Goal: Task Accomplishment & Management: Manage account settings

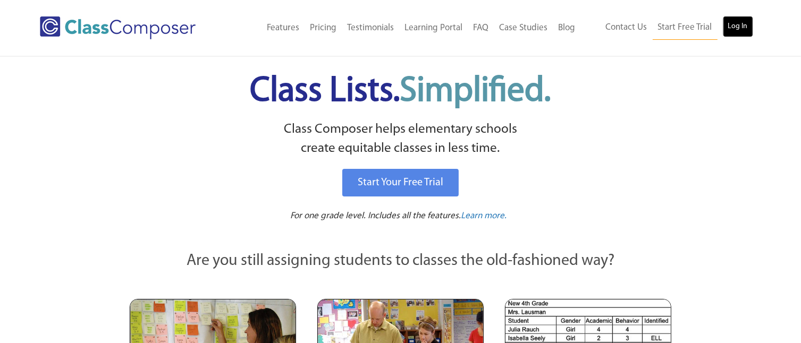
click at [739, 24] on link "Log In" at bounding box center [738, 26] width 30 height 21
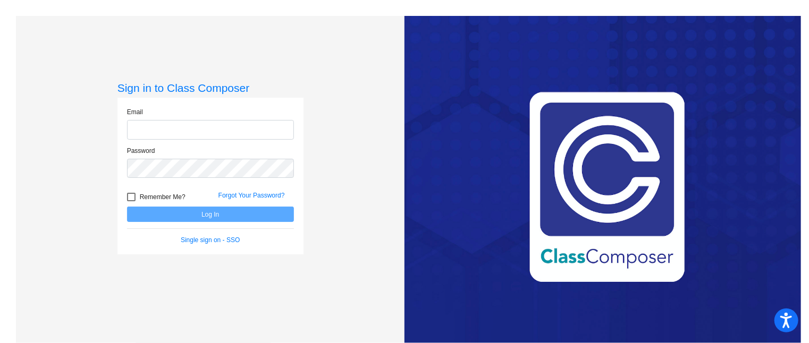
type input "[PERSON_NAME][EMAIL_ADDRESS][DOMAIN_NAME]"
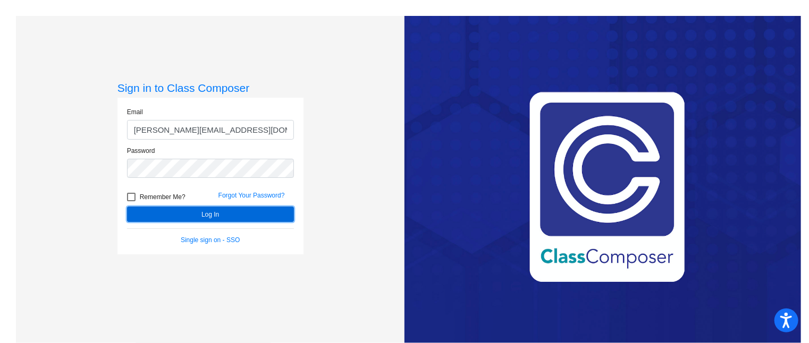
click at [274, 214] on button "Log In" at bounding box center [210, 214] width 167 height 15
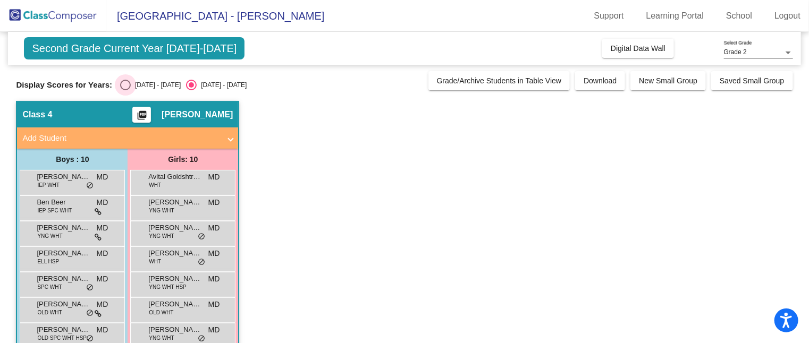
click at [125, 81] on div "Select an option" at bounding box center [125, 85] width 11 height 11
click at [125, 90] on input "[DATE] - [DATE]" at bounding box center [125, 90] width 1 height 1
radio input "true"
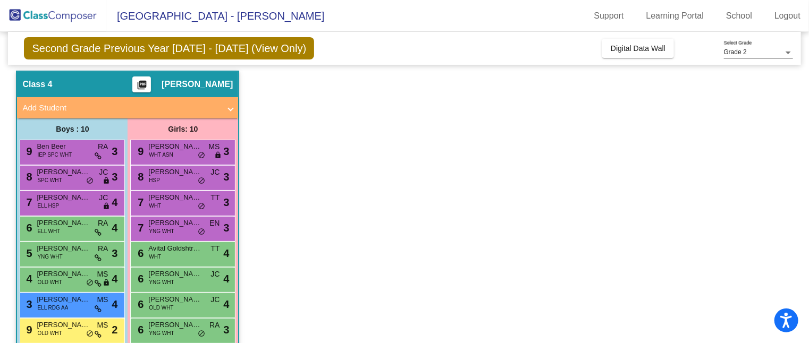
scroll to position [29, 0]
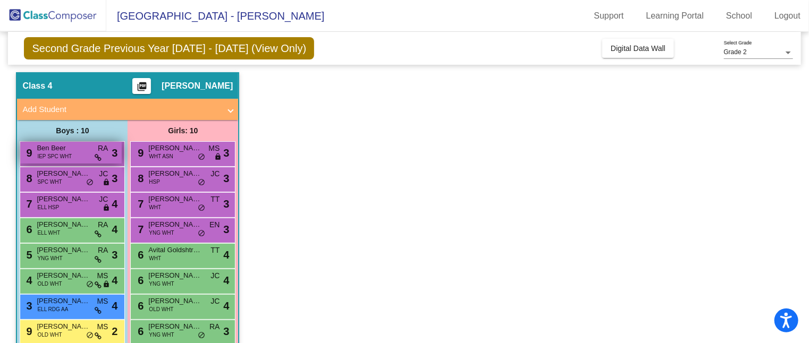
click at [71, 159] on span "IEP SPC WHT" at bounding box center [54, 156] width 35 height 8
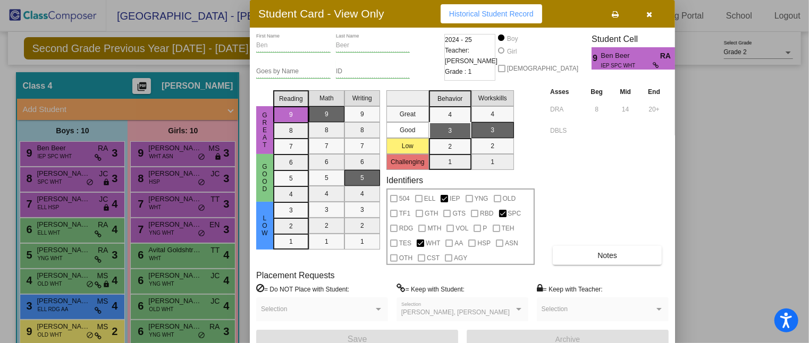
click at [68, 174] on div at bounding box center [404, 171] width 809 height 343
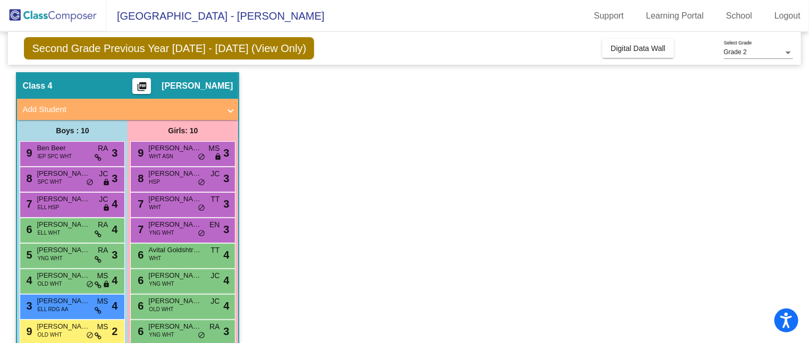
click at [68, 174] on span "[PERSON_NAME]" at bounding box center [63, 173] width 53 height 11
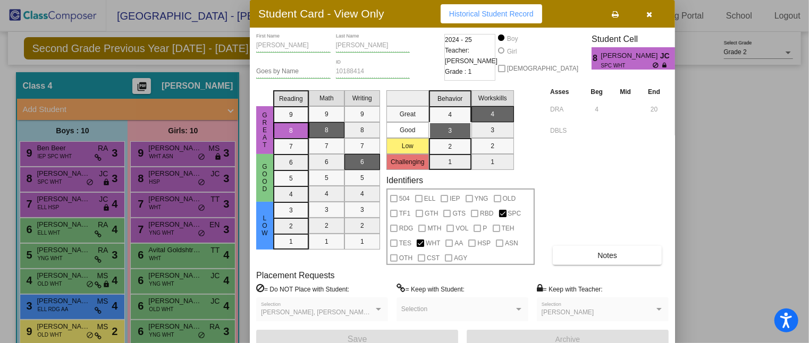
click at [70, 200] on div at bounding box center [404, 171] width 809 height 343
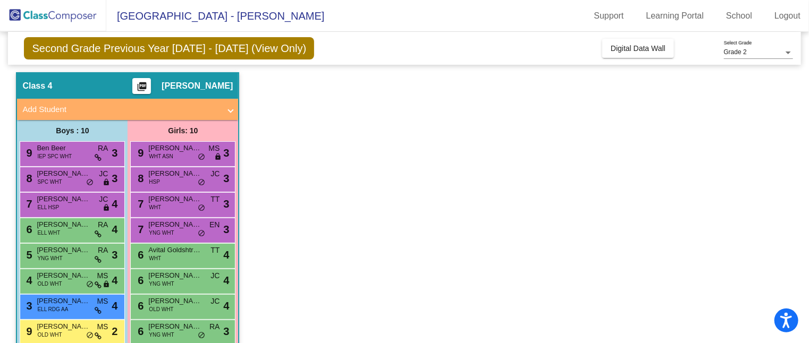
click at [70, 200] on span "David Descalzo-Garcia" at bounding box center [63, 199] width 53 height 11
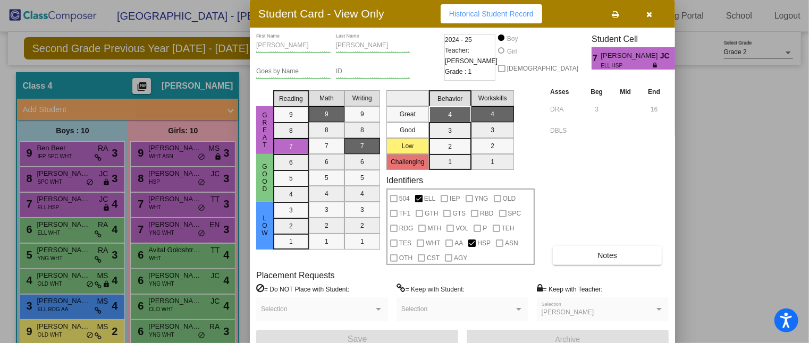
click at [72, 232] on div at bounding box center [404, 171] width 809 height 343
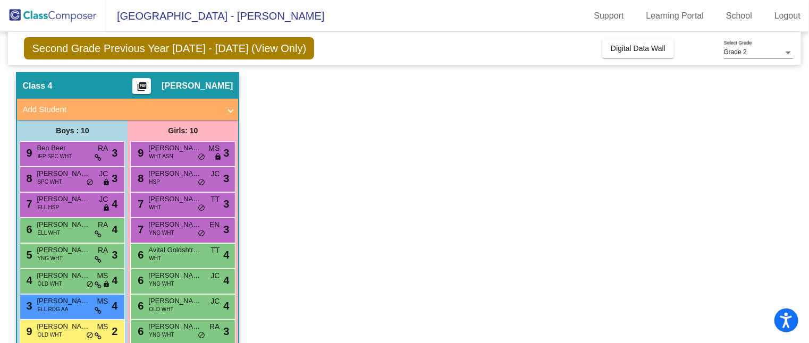
click at [72, 232] on div "6 Rigel Wang ELL WHT RA lock do_not_disturb_alt 4" at bounding box center [70, 229] width 101 height 22
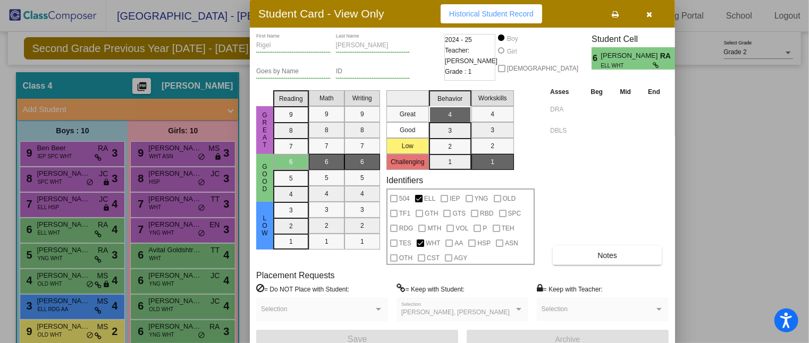
click at [84, 257] on div at bounding box center [404, 171] width 809 height 343
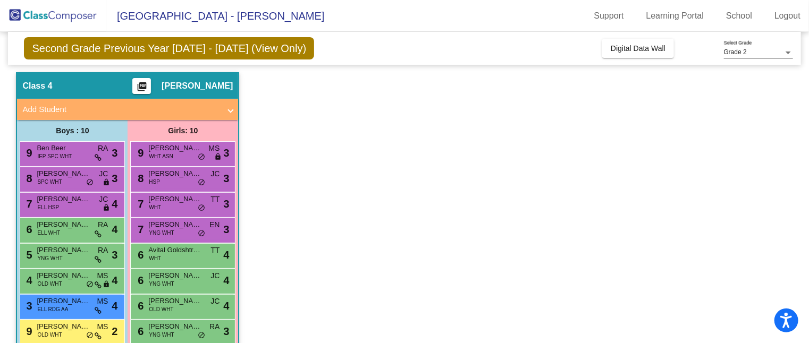
click at [84, 257] on div "5 Ben Deardorff YNG WHT RA lock do_not_disturb_alt 3" at bounding box center [70, 255] width 101 height 22
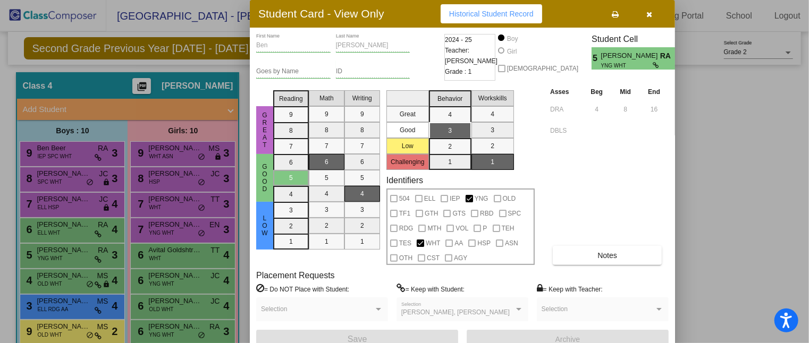
click at [82, 282] on div at bounding box center [404, 171] width 809 height 343
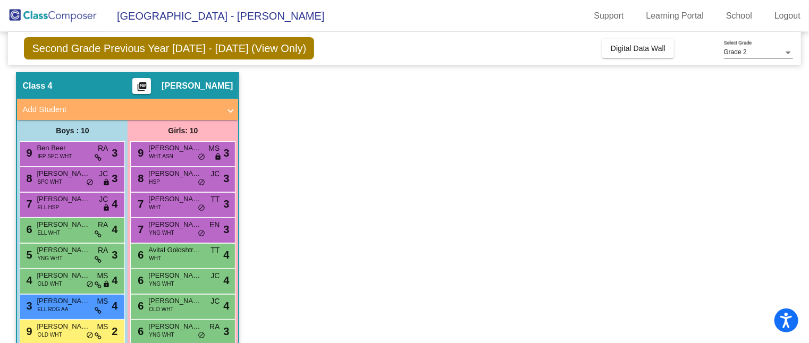
click at [82, 282] on div "4 Harrison Nugent OLD WHT MS lock do_not_disturb_alt 4" at bounding box center [70, 280] width 101 height 22
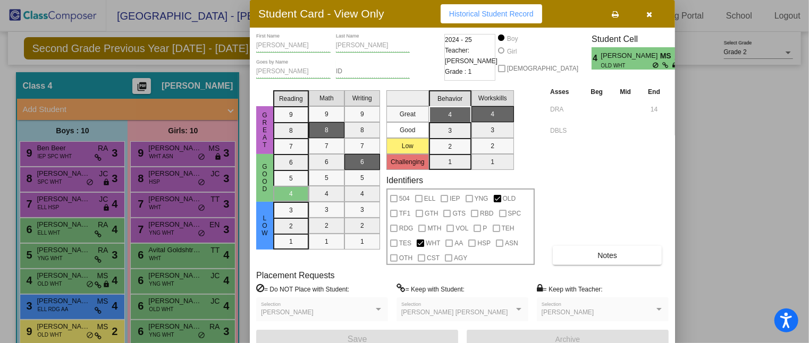
click at [649, 11] on icon "button" at bounding box center [650, 14] width 6 height 7
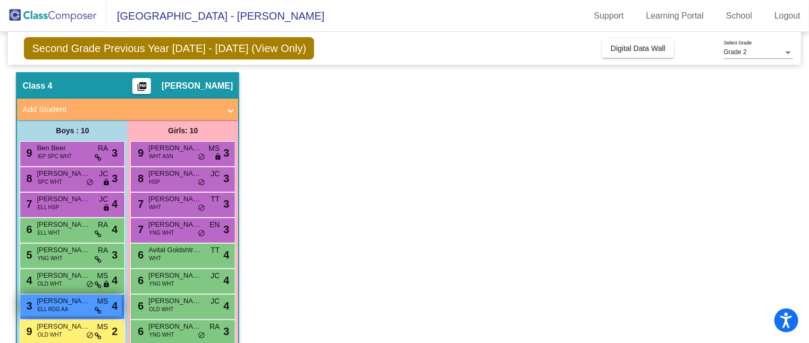
click at [86, 310] on div "3 Wil Douciere ELL RDG AA MS lock do_not_disturb_alt 4" at bounding box center [70, 306] width 101 height 22
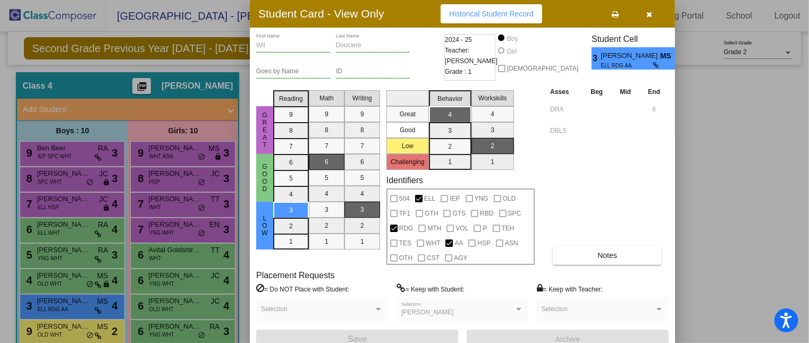
click at [84, 329] on div at bounding box center [404, 171] width 809 height 343
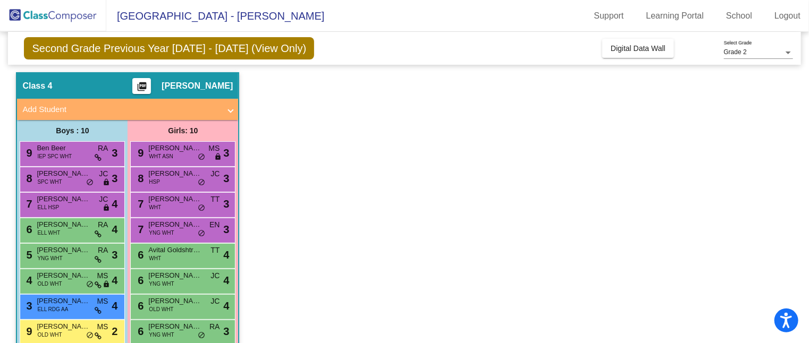
click at [84, 329] on span "Miles Tackett" at bounding box center [63, 326] width 53 height 11
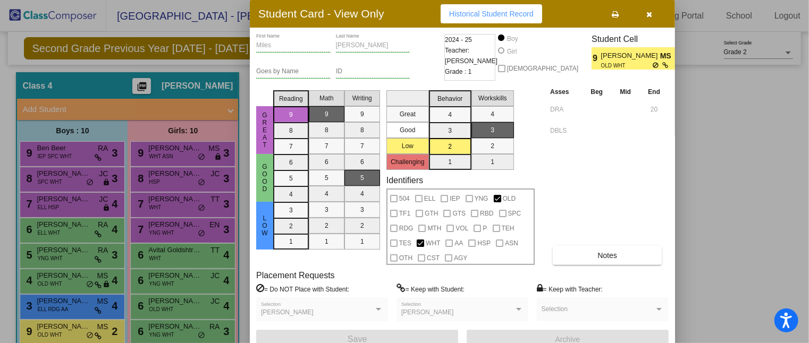
click at [650, 13] on icon "button" at bounding box center [650, 14] width 6 height 7
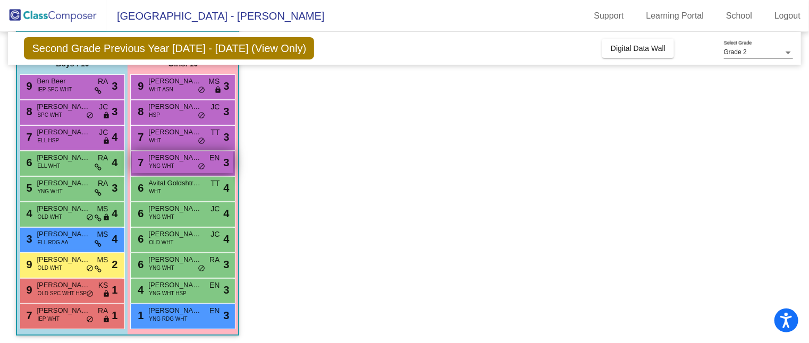
scroll to position [98, 0]
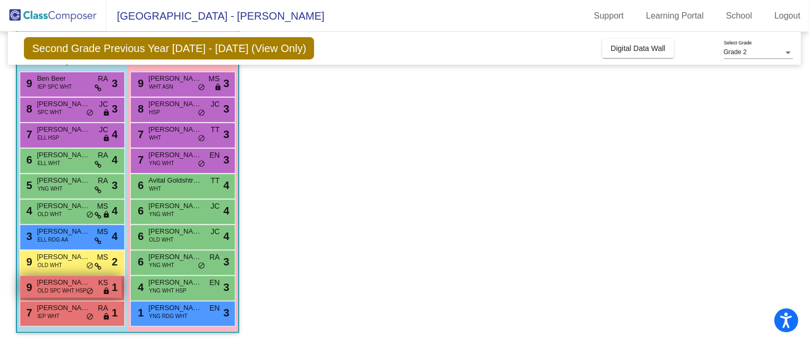
click at [60, 288] on span "OLD SPC WHT HSP" at bounding box center [61, 291] width 49 height 8
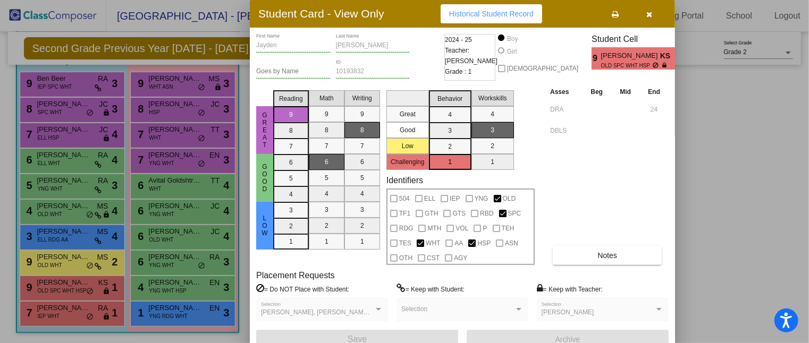
click at [56, 320] on div at bounding box center [404, 171] width 809 height 343
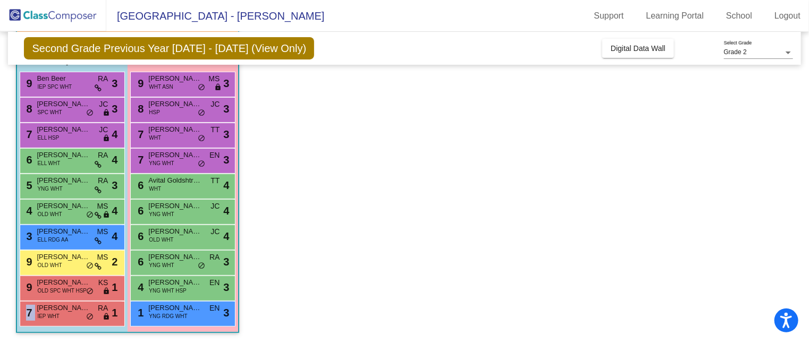
click at [56, 320] on div "7 Alarik Anderson IEP WHT RA lock do_not_disturb_alt 1" at bounding box center [70, 313] width 101 height 22
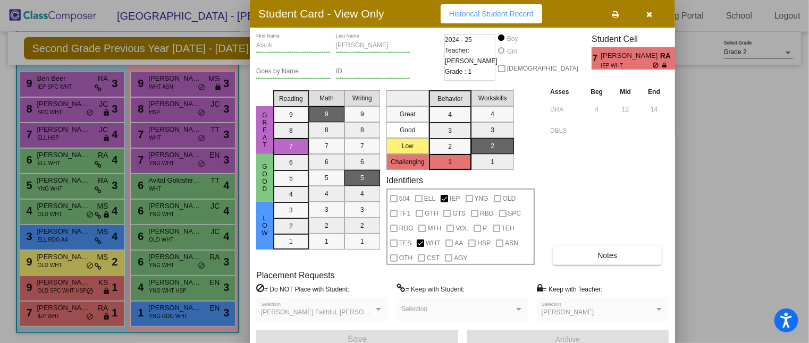
click at [202, 82] on div at bounding box center [404, 171] width 809 height 343
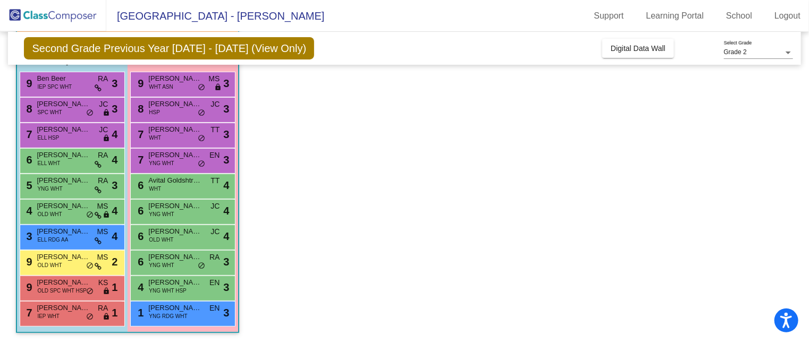
click at [202, 82] on div "9 Natalie Nahidi WHT ASN MS lock do_not_disturb_alt 3" at bounding box center [182, 83] width 101 height 22
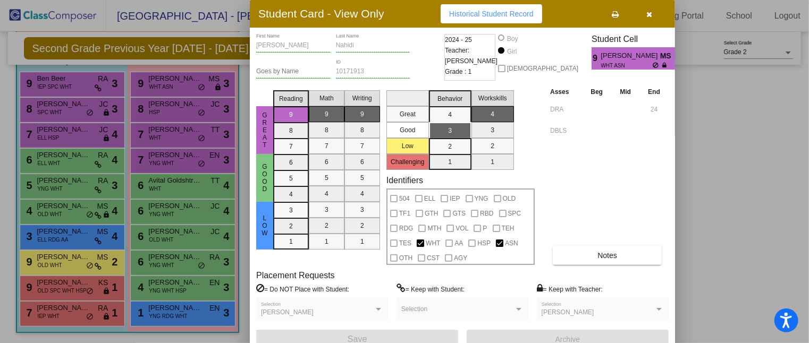
click at [191, 117] on div at bounding box center [404, 171] width 809 height 343
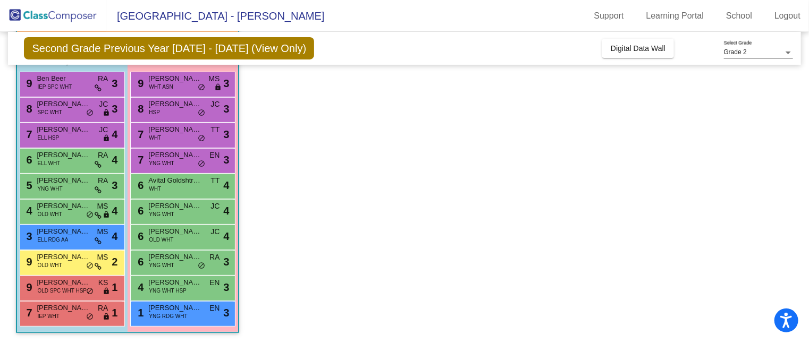
click at [191, 117] on div "8 Marcela Pitera HSP JC lock do_not_disturb_alt 3" at bounding box center [182, 109] width 101 height 22
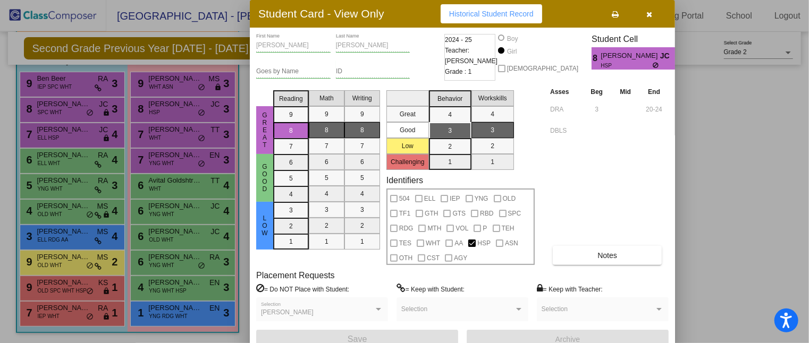
click at [185, 138] on div at bounding box center [404, 171] width 809 height 343
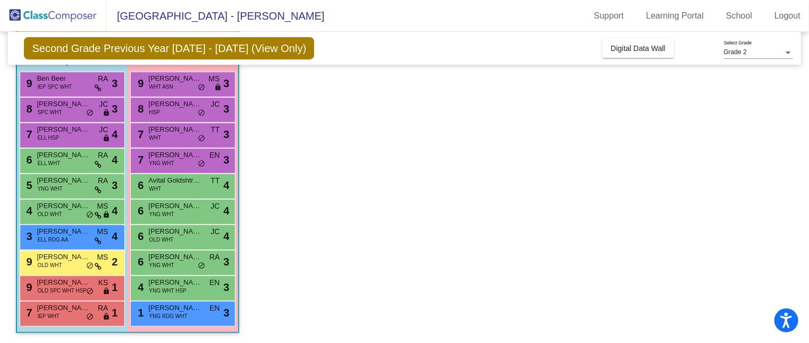
click at [185, 138] on div "7 Evelyn Allison WHT TT lock do_not_disturb_alt 3" at bounding box center [182, 134] width 101 height 22
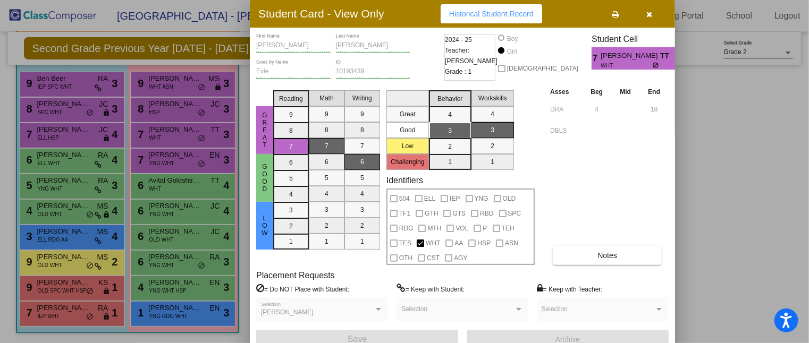
click at [180, 157] on div at bounding box center [404, 171] width 809 height 343
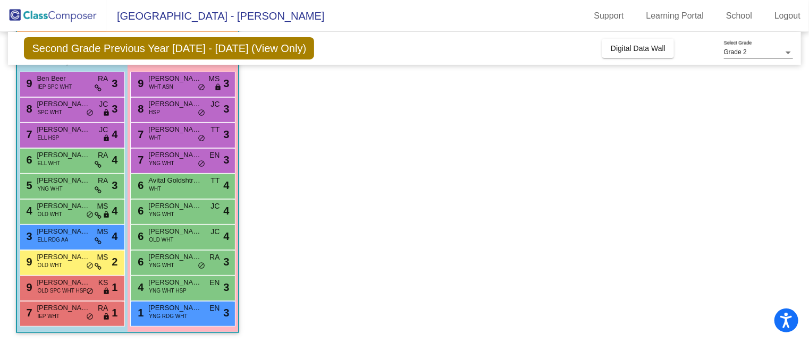
click at [180, 157] on span "Louisa Howard" at bounding box center [174, 155] width 53 height 11
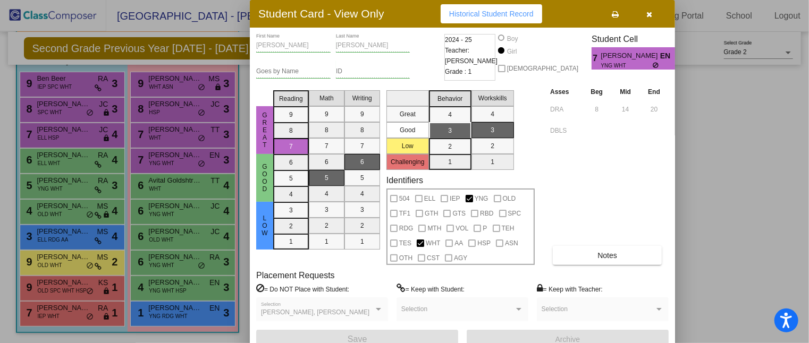
click at [173, 182] on div at bounding box center [404, 171] width 809 height 343
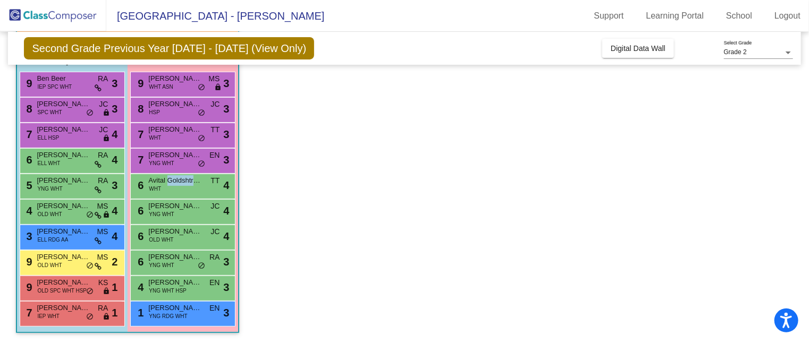
click at [173, 182] on span "Avital Goldshtrom" at bounding box center [174, 180] width 53 height 11
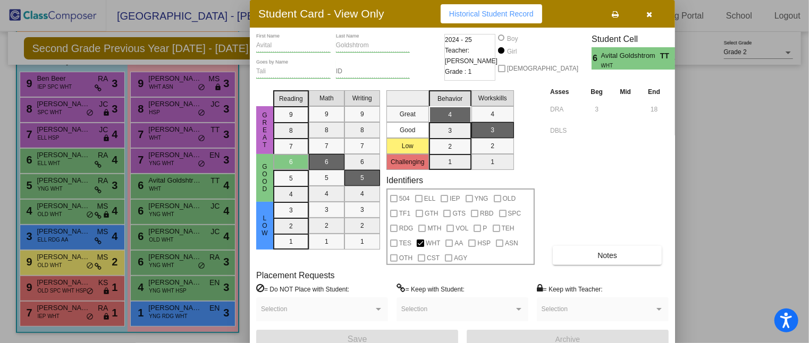
click at [174, 208] on div at bounding box center [404, 171] width 809 height 343
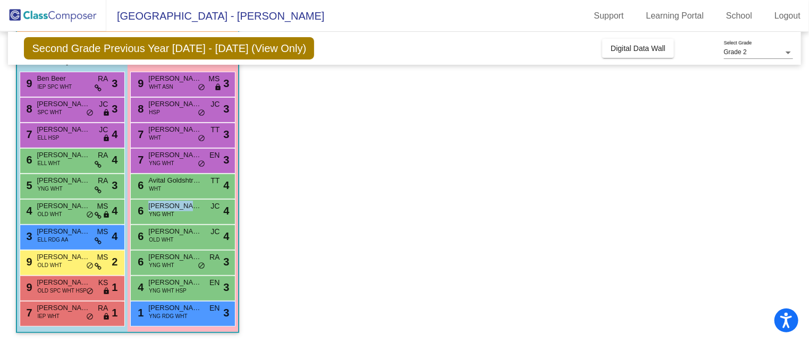
click at [174, 208] on span "Catherine Crownover" at bounding box center [174, 206] width 53 height 11
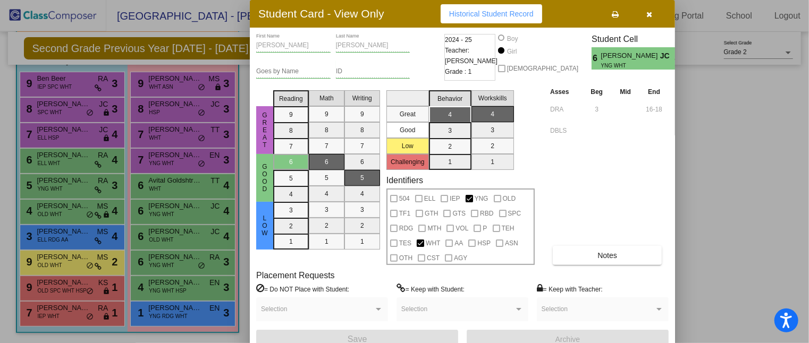
click at [173, 230] on div at bounding box center [404, 171] width 809 height 343
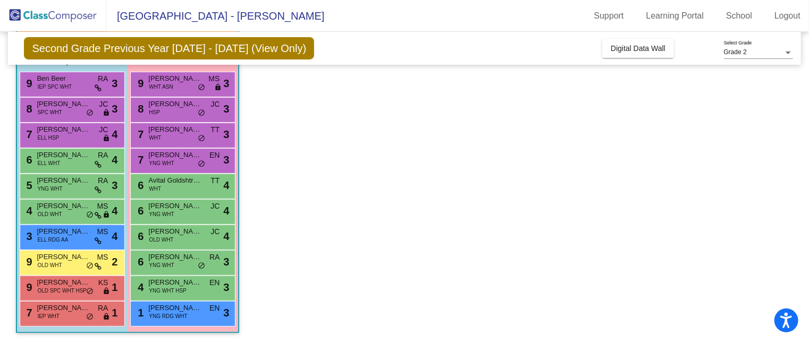
click at [173, 230] on span "Lenox Stafford" at bounding box center [174, 231] width 53 height 11
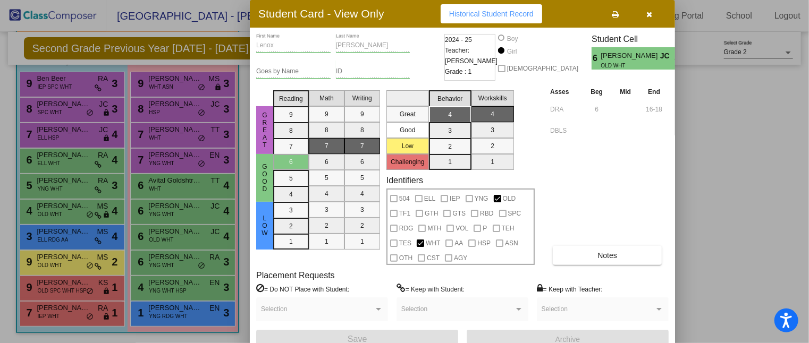
click at [173, 239] on div at bounding box center [404, 171] width 809 height 343
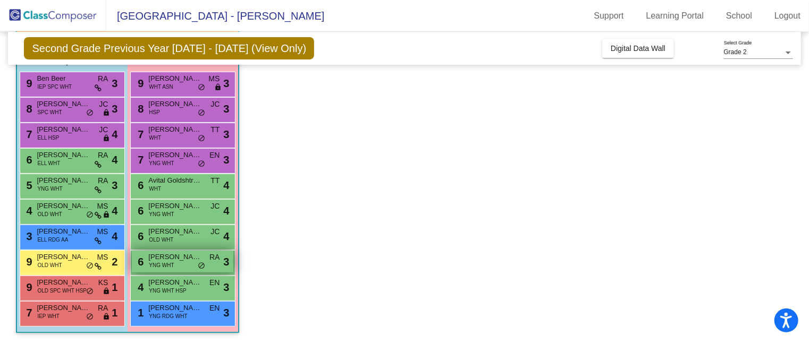
click at [173, 256] on span "Emilia Willingham" at bounding box center [174, 257] width 53 height 11
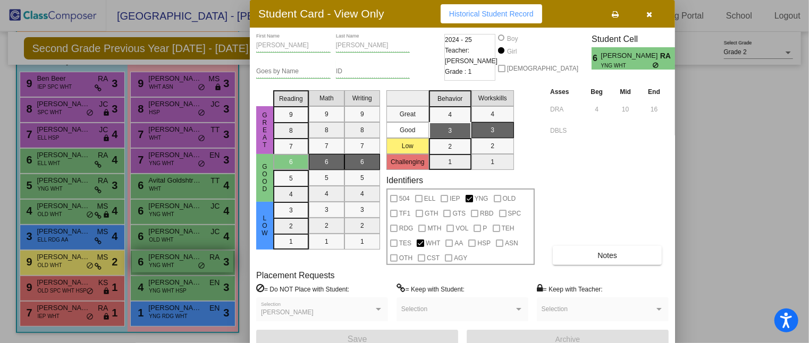
click at [173, 256] on div at bounding box center [404, 171] width 809 height 343
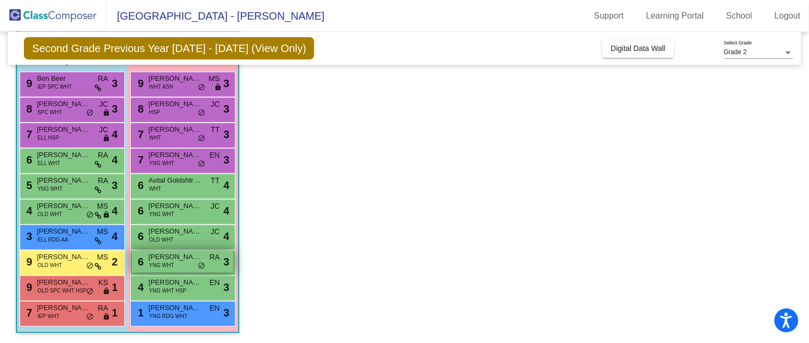
click at [173, 256] on span "Emilia Willingham" at bounding box center [174, 257] width 53 height 11
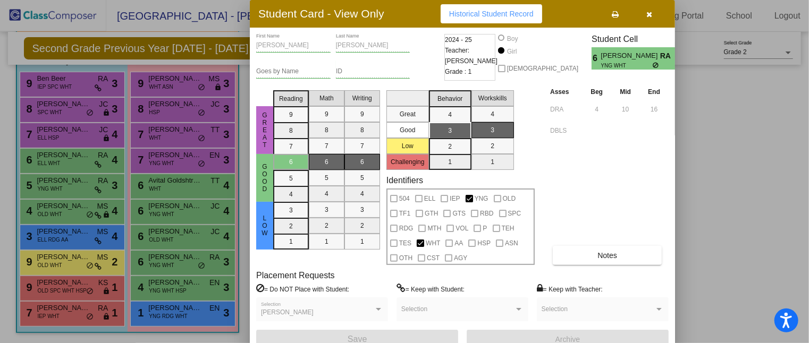
click at [176, 291] on div at bounding box center [404, 171] width 809 height 343
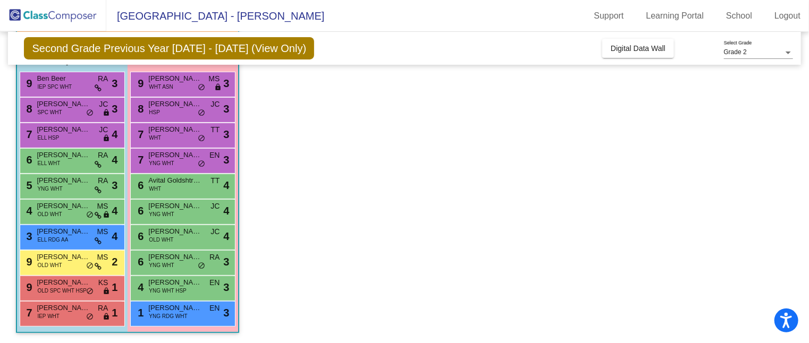
click at [176, 291] on span "YNG WHT HSP" at bounding box center [167, 291] width 37 height 8
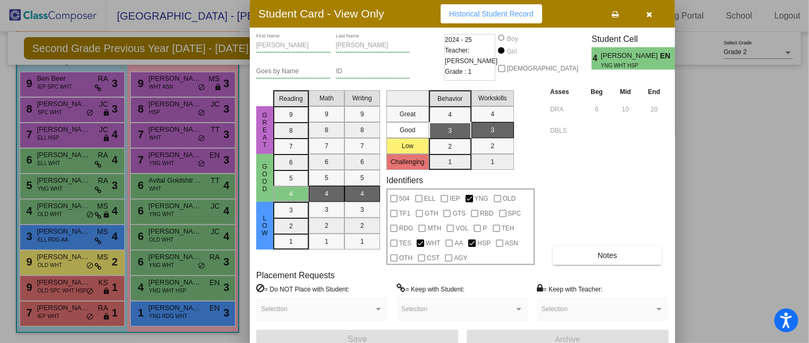
click at [174, 315] on div at bounding box center [404, 171] width 809 height 343
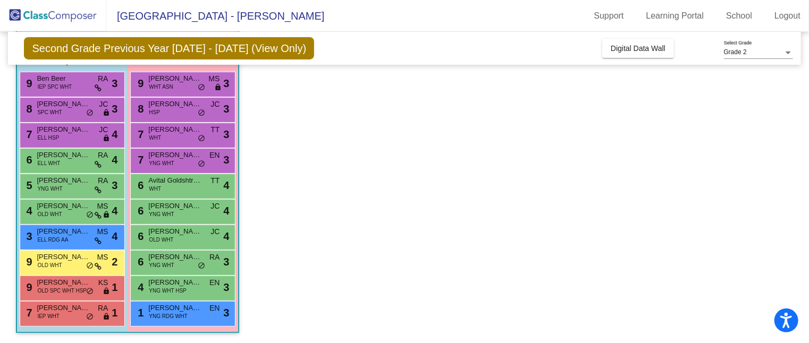
click at [174, 315] on span "YNG RDG WHT" at bounding box center [168, 316] width 38 height 8
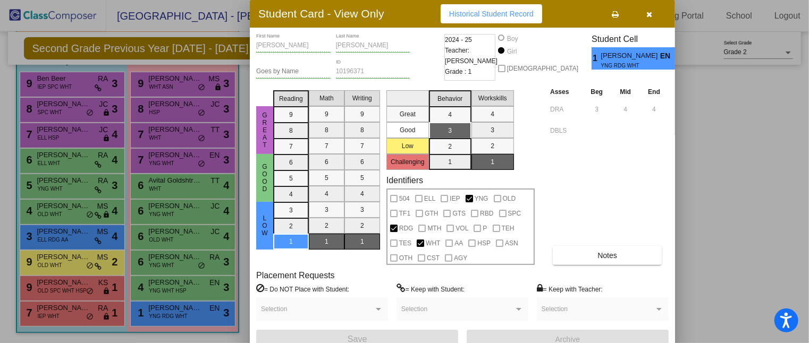
click at [174, 315] on div at bounding box center [404, 171] width 809 height 343
